Goal: Navigation & Orientation: Find specific page/section

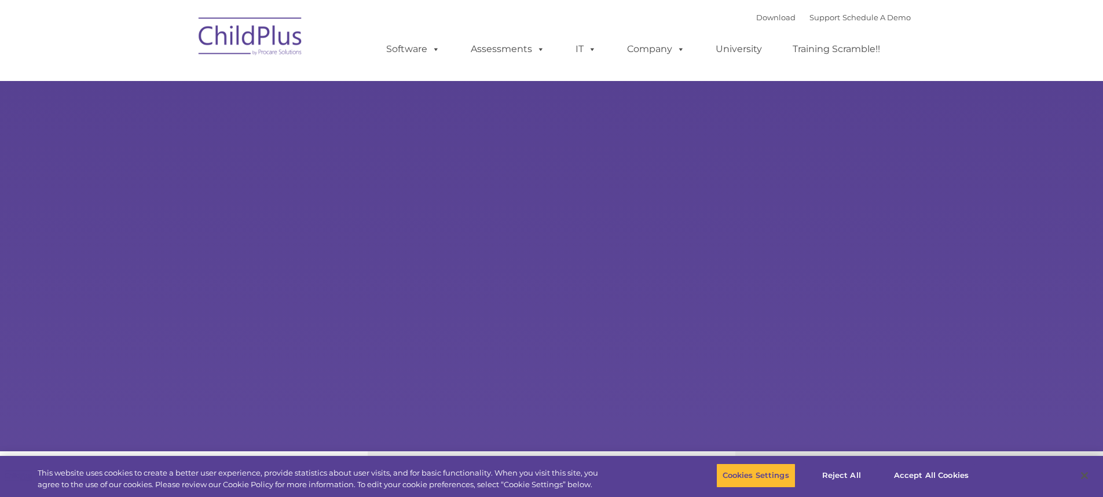
type input ""
select select "MEDIUM"
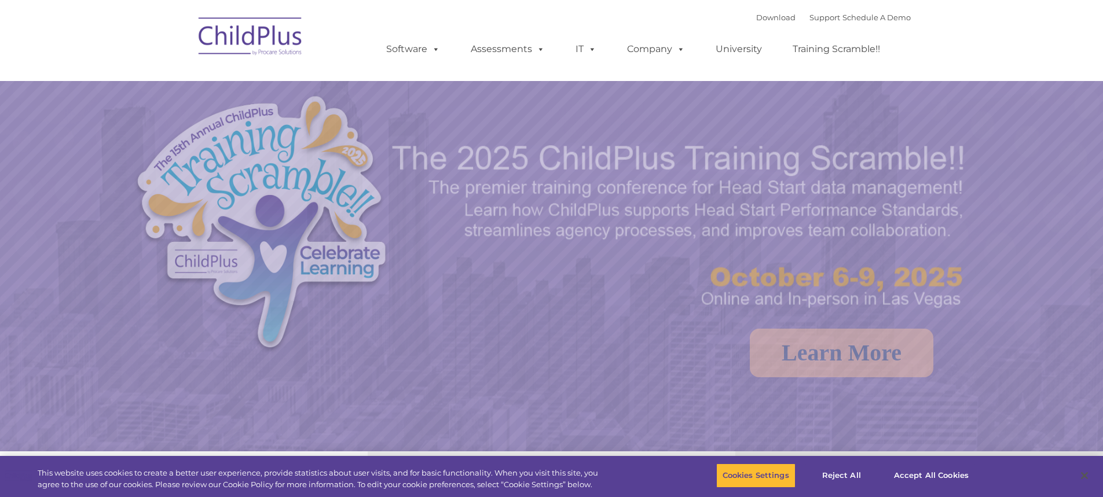
select select "MEDIUM"
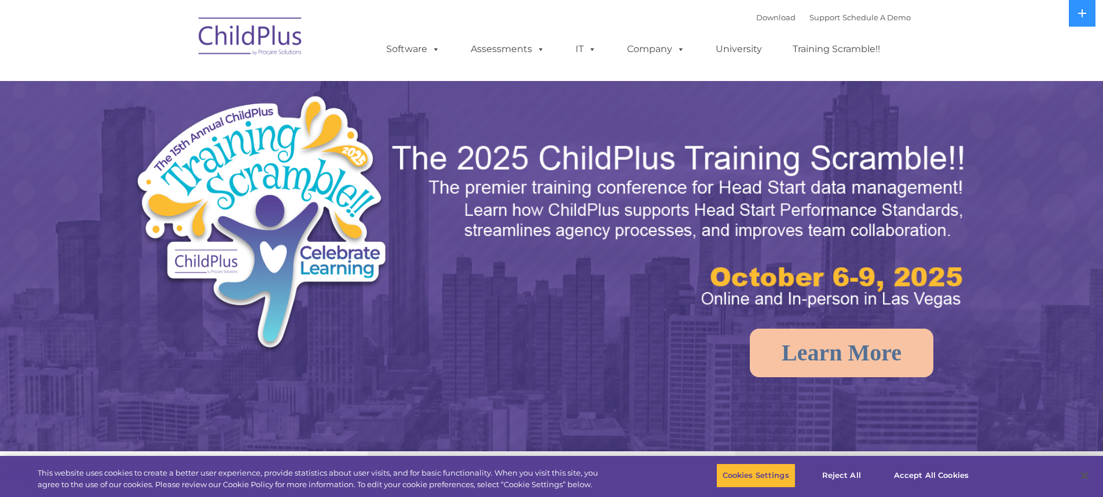
select select "MEDIUM"
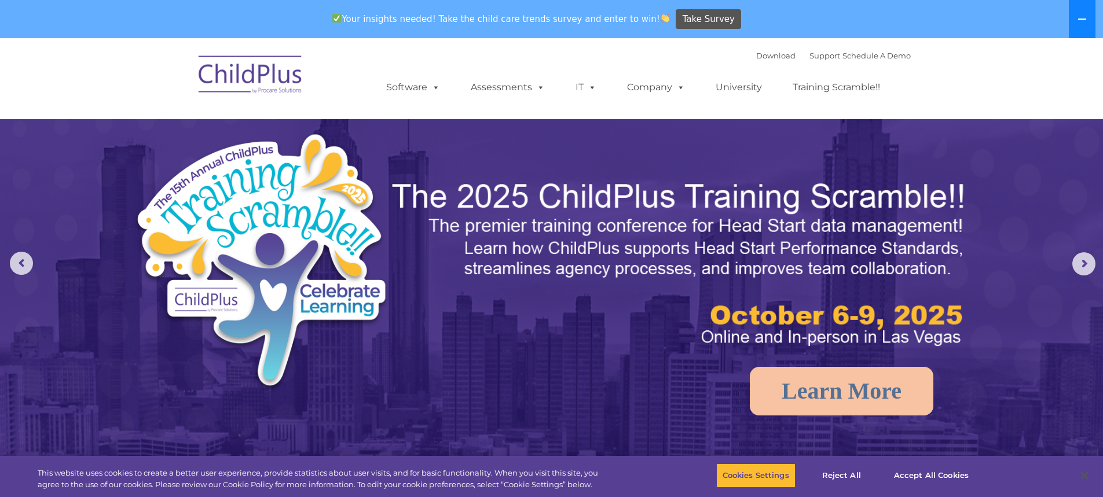
click at [1081, 15] on icon at bounding box center [1082, 18] width 9 height 9
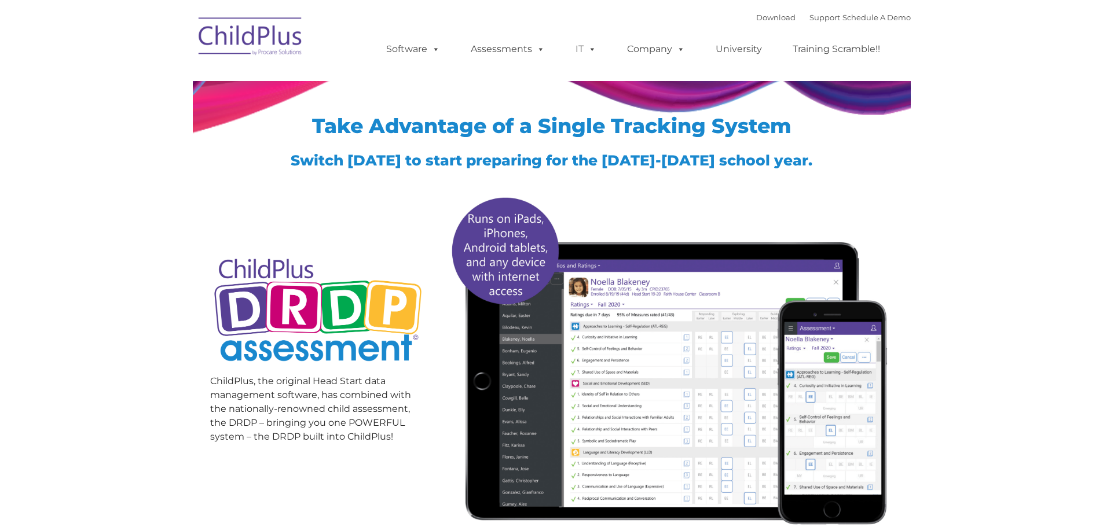
type input ""
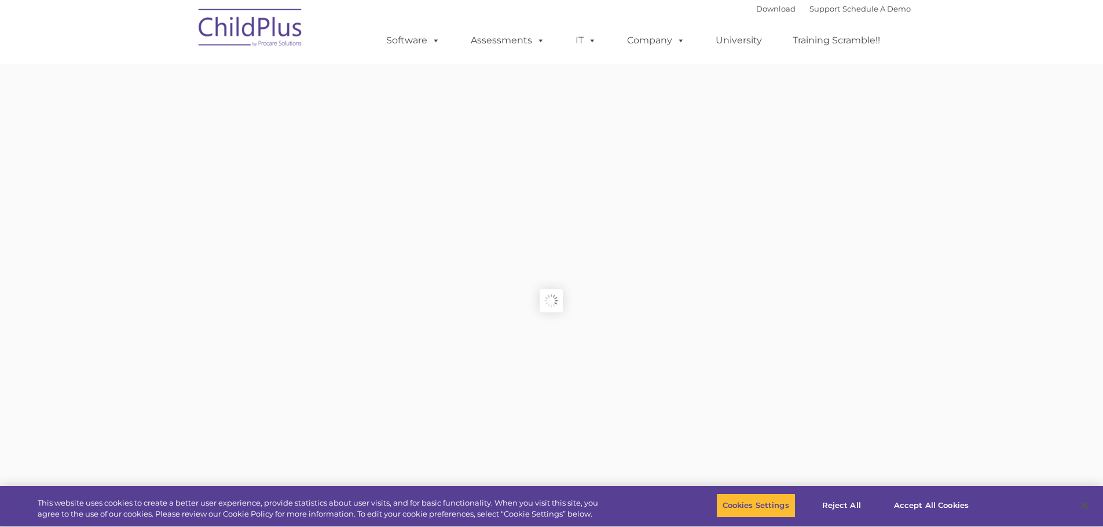
type input ""
